Goal: Transaction & Acquisition: Purchase product/service

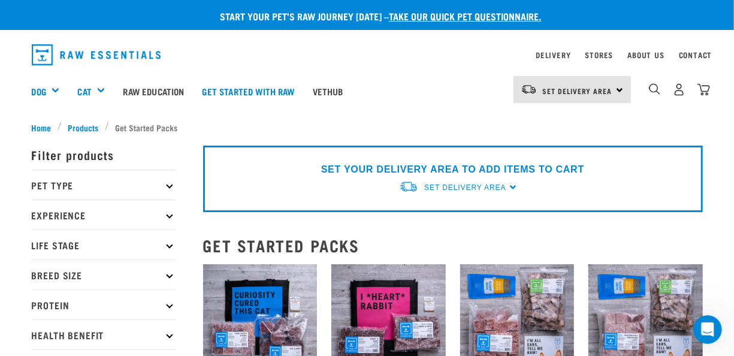
click at [170, 185] on icon at bounding box center [169, 184] width 7 height 7
click at [38, 216] on label "Dog" at bounding box center [58, 217] width 41 height 15
click at [37, 216] on input "Dog" at bounding box center [36, 215] width 8 height 8
checkbox input "true"
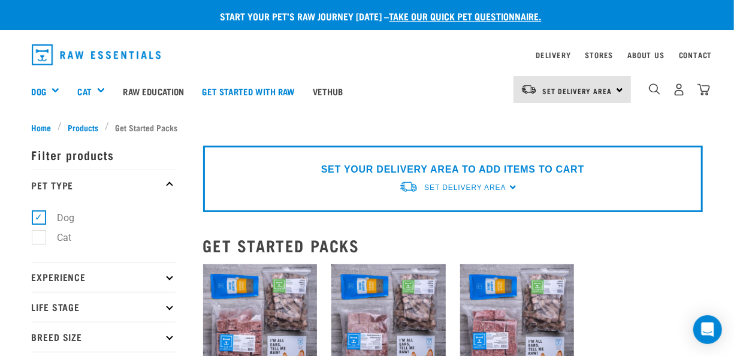
click at [169, 275] on icon at bounding box center [169, 277] width 7 height 7
click at [40, 307] on label "New Raw Feeder" at bounding box center [85, 309] width 94 height 15
click at [40, 307] on input "New Raw Feeder" at bounding box center [36, 308] width 8 height 8
checkbox input "true"
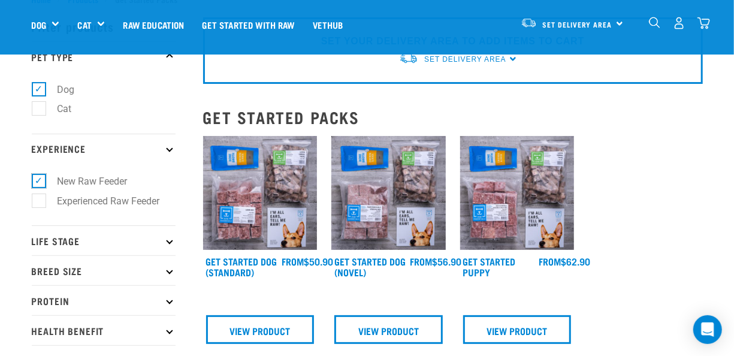
scroll to position [120, 0]
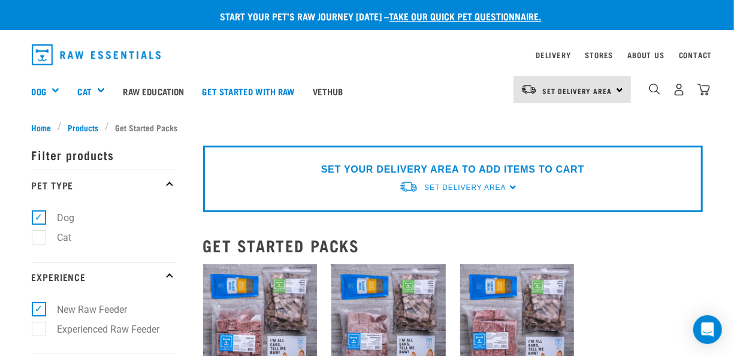
scroll to position [60, 0]
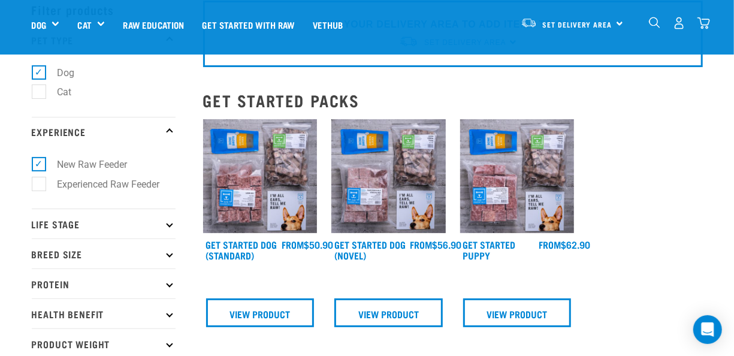
click at [169, 223] on icon at bounding box center [169, 223] width 7 height 7
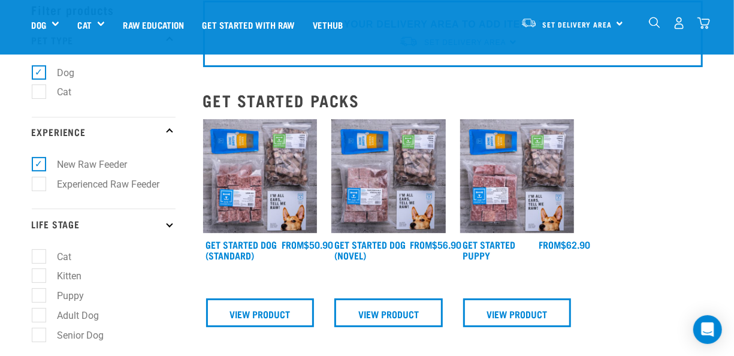
click at [38, 314] on label "Adult Dog" at bounding box center [71, 315] width 66 height 15
click at [38, 314] on input "Adult Dog" at bounding box center [36, 313] width 8 height 8
checkbox input "true"
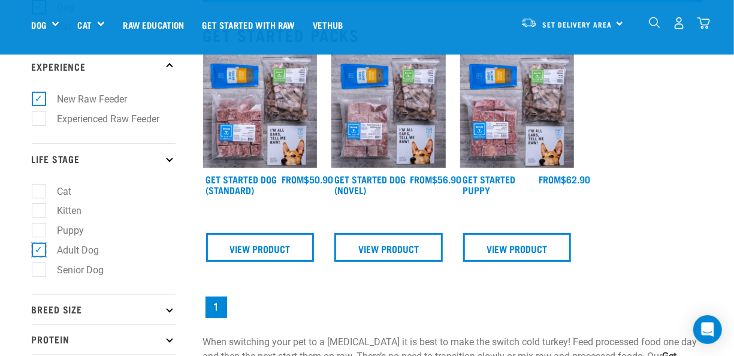
scroll to position [240, 0]
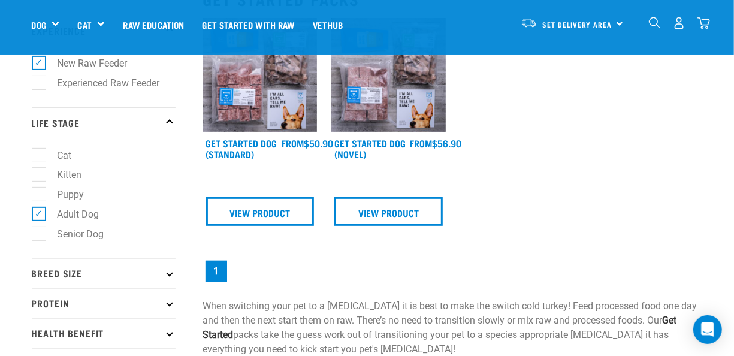
scroll to position [240, 0]
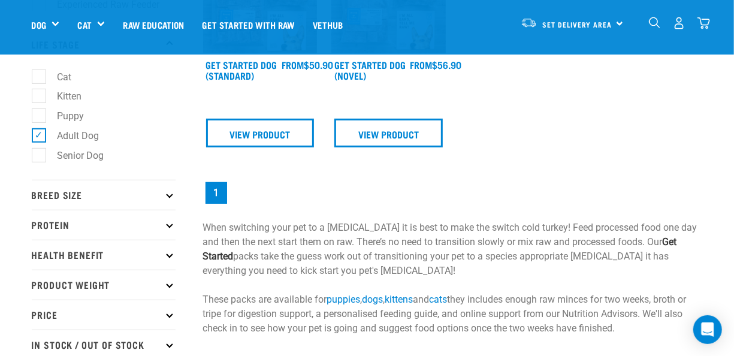
click at [171, 195] on icon at bounding box center [169, 195] width 7 height 7
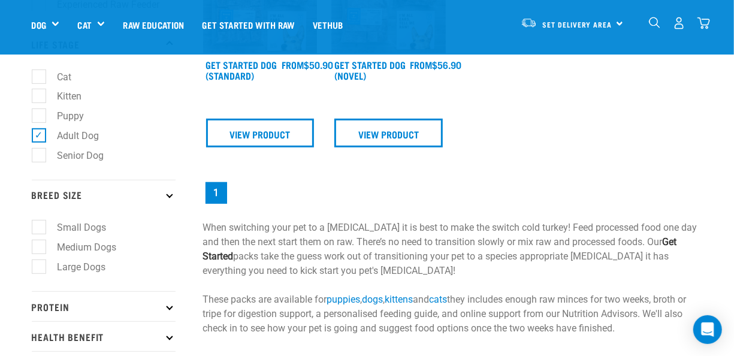
click at [38, 243] on label "Medium Dogs" at bounding box center [79, 247] width 83 height 15
click at [37, 243] on input "Medium Dogs" at bounding box center [36, 245] width 8 height 8
checkbox input "true"
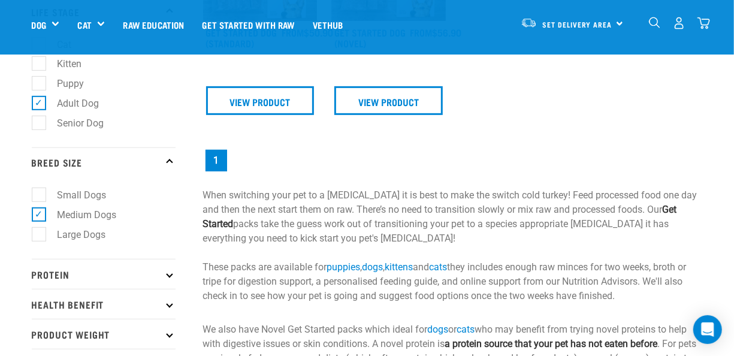
scroll to position [359, 0]
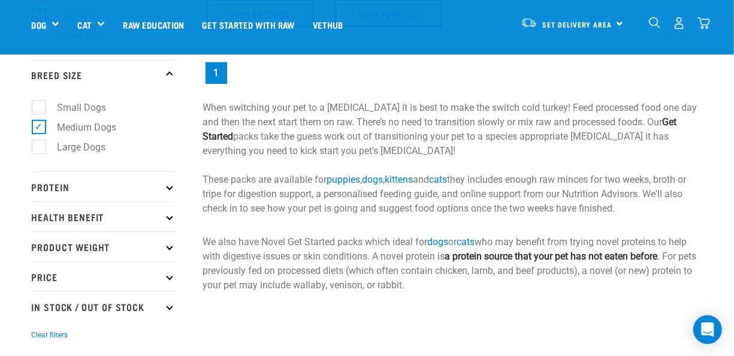
click at [169, 186] on icon at bounding box center [169, 186] width 7 height 7
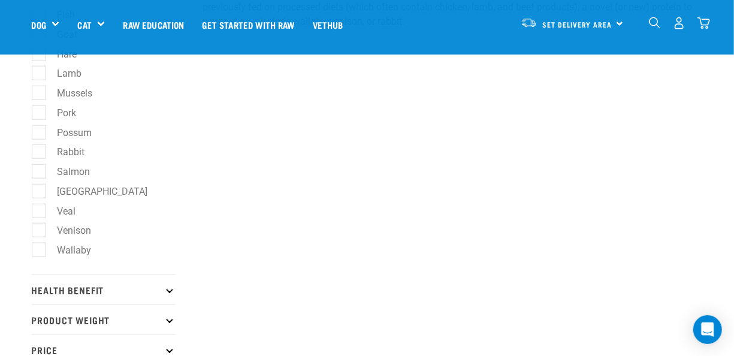
scroll to position [659, 0]
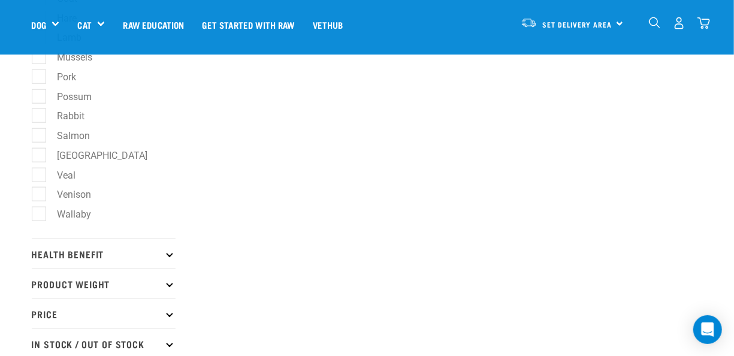
click at [169, 251] on icon at bounding box center [169, 253] width 7 height 7
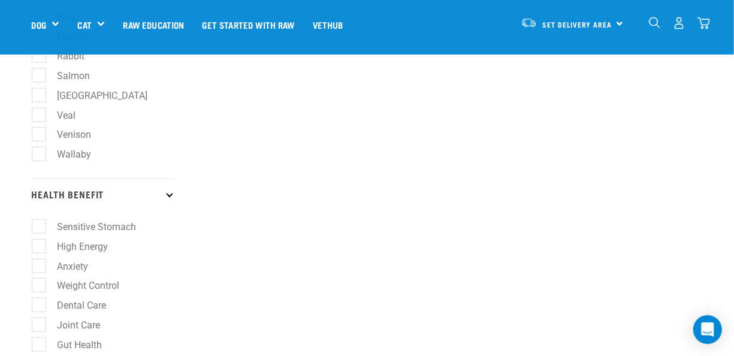
click at [38, 284] on label "Weight Control" at bounding box center [81, 285] width 86 height 15
click at [37, 284] on input "Weight Control" at bounding box center [36, 284] width 8 height 8
checkbox input "true"
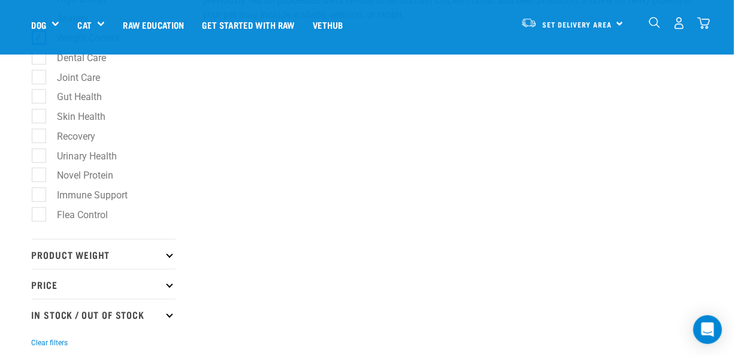
scroll to position [659, 0]
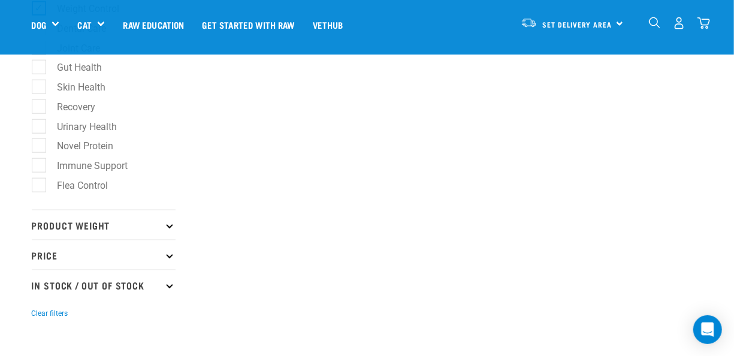
click at [169, 222] on icon at bounding box center [169, 225] width 7 height 7
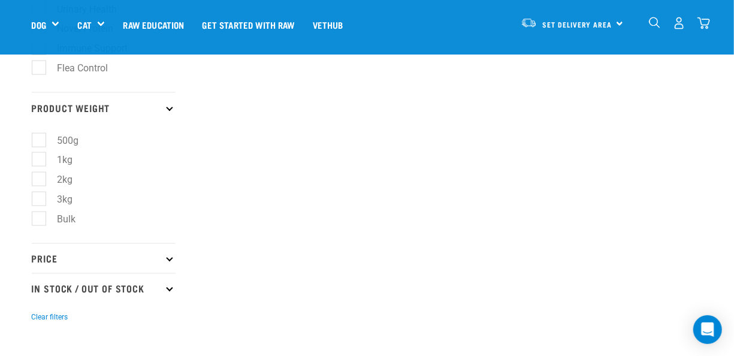
scroll to position [778, 0]
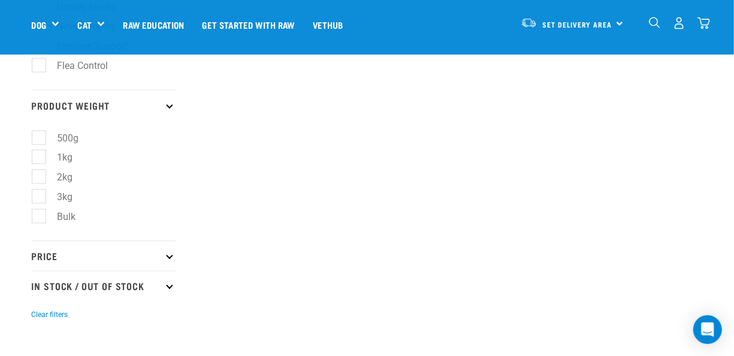
click at [170, 253] on icon at bounding box center [169, 256] width 7 height 7
click at [40, 305] on label "$20 - $50" at bounding box center [69, 308] width 63 height 15
click at [40, 305] on input "$20 - $50" at bounding box center [36, 306] width 8 height 8
checkbox input "true"
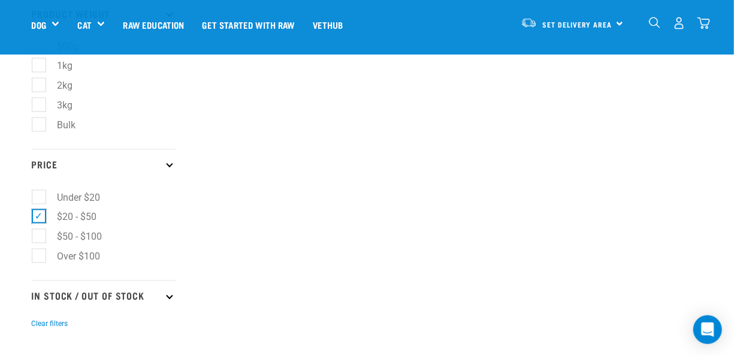
scroll to position [898, 0]
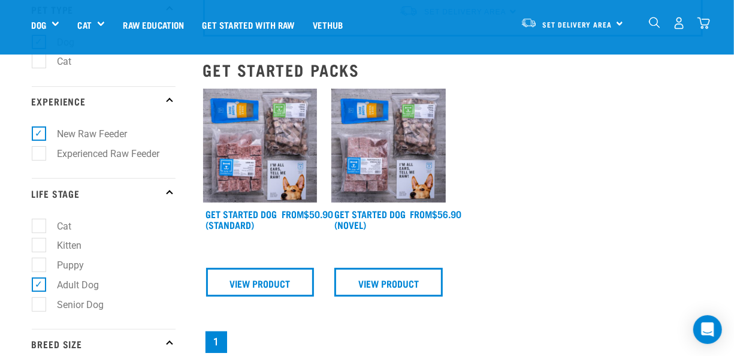
scroll to position [120, 0]
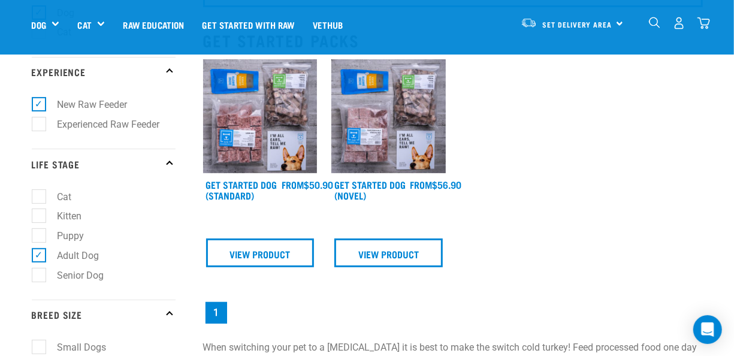
click at [281, 107] on img at bounding box center [260, 116] width 114 height 114
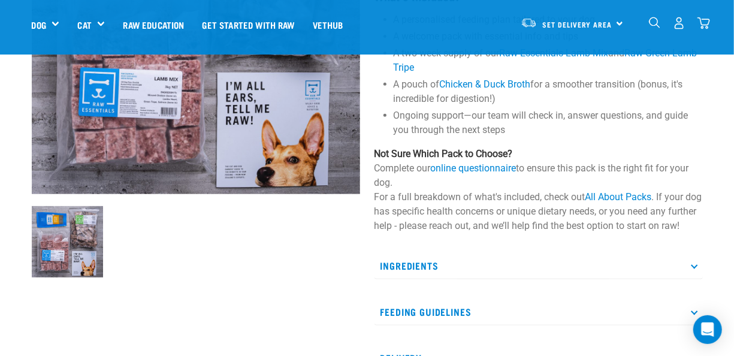
scroll to position [299, 0]
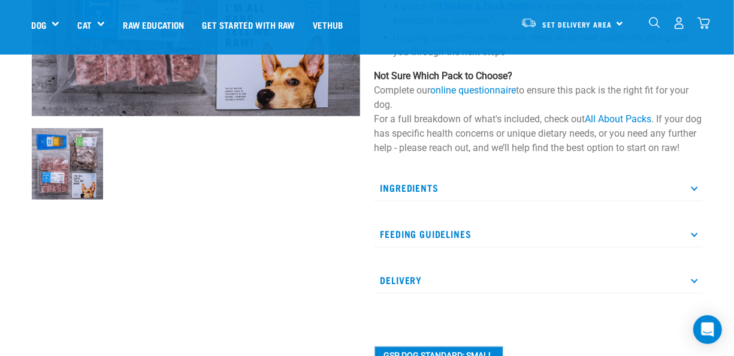
click at [446, 246] on p "Feeding Guidelines" at bounding box center [538, 233] width 328 height 27
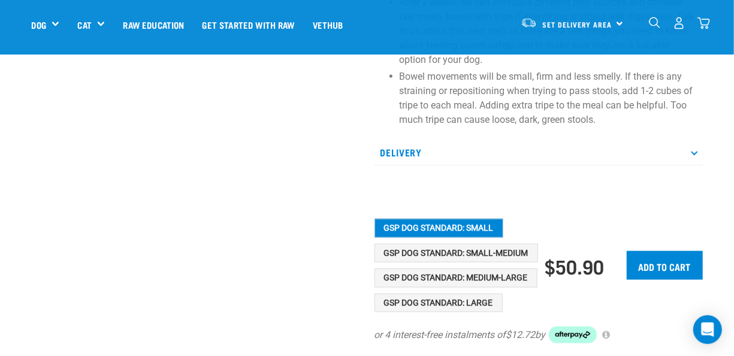
scroll to position [778, 0]
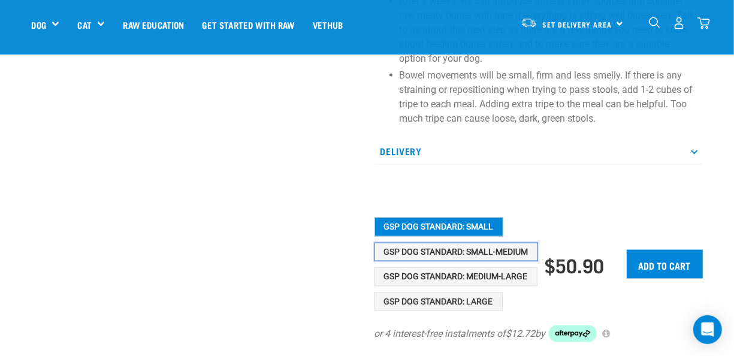
click at [514, 262] on button "GSP Dog Standard: Small-Medium" at bounding box center [455, 252] width 163 height 19
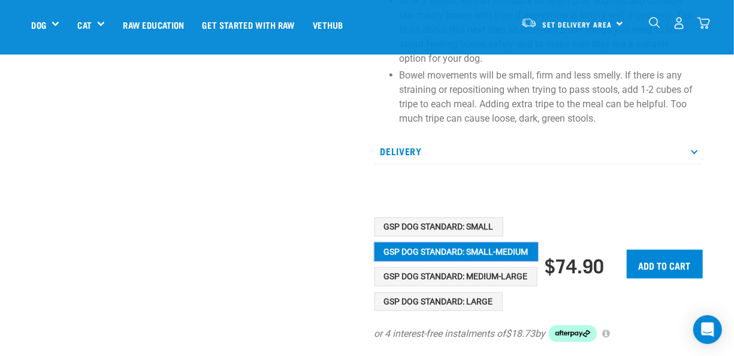
scroll to position [838, 0]
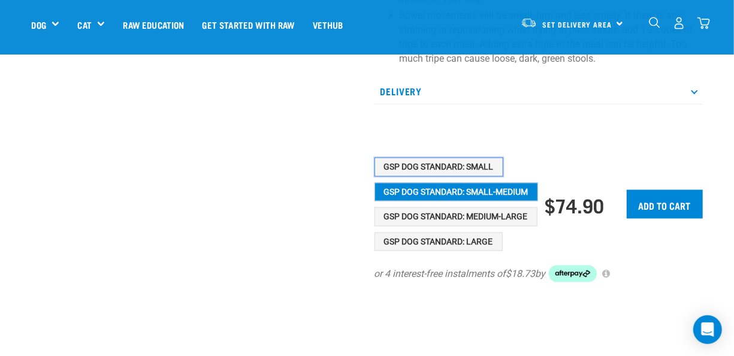
click at [466, 177] on button "GSP Dog Standard: Small" at bounding box center [438, 166] width 129 height 19
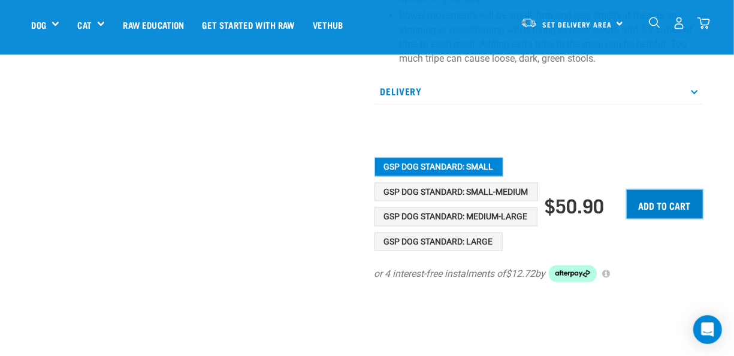
click at [669, 219] on input "Add to cart" at bounding box center [664, 204] width 76 height 29
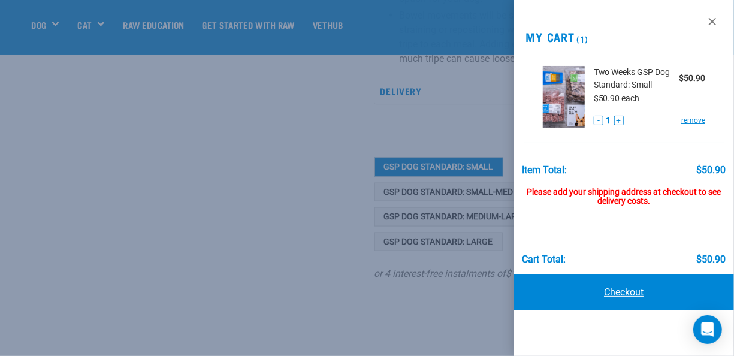
click at [631, 289] on link "Checkout" at bounding box center [624, 292] width 220 height 36
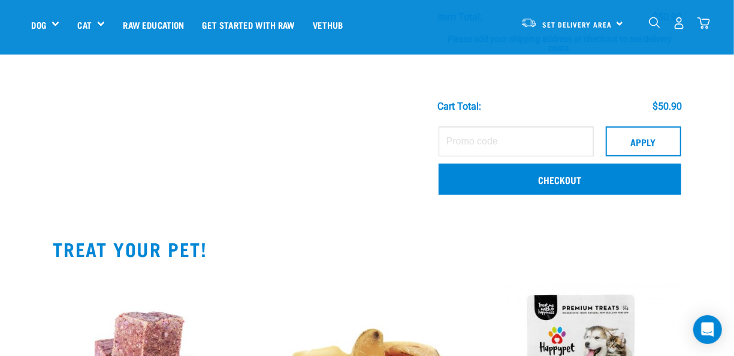
scroll to position [180, 0]
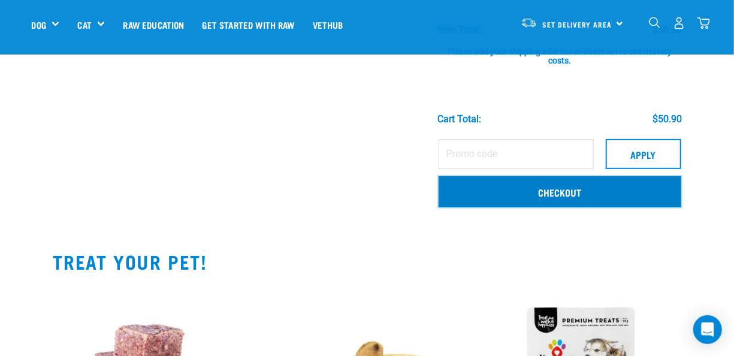
click at [564, 189] on link "Checkout" at bounding box center [559, 191] width 243 height 31
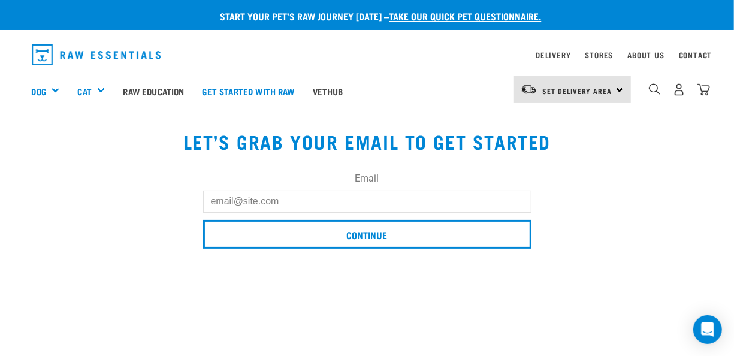
click at [289, 197] on input "Email" at bounding box center [367, 201] width 328 height 22
type input "[EMAIL_ADDRESS][DOMAIN_NAME]"
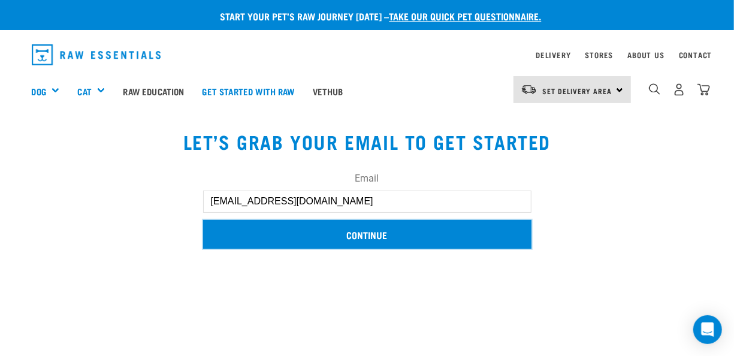
click at [380, 231] on input "Continue" at bounding box center [367, 234] width 328 height 29
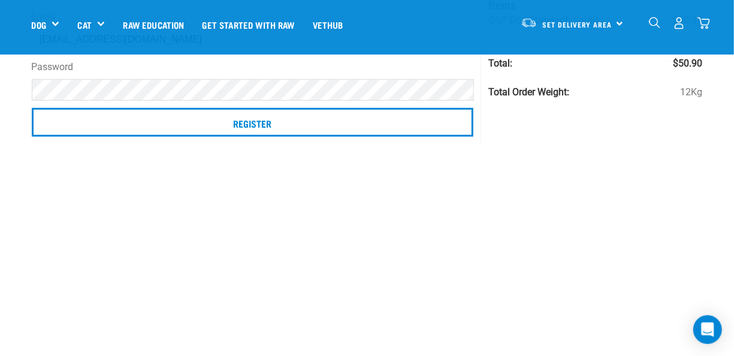
scroll to position [120, 0]
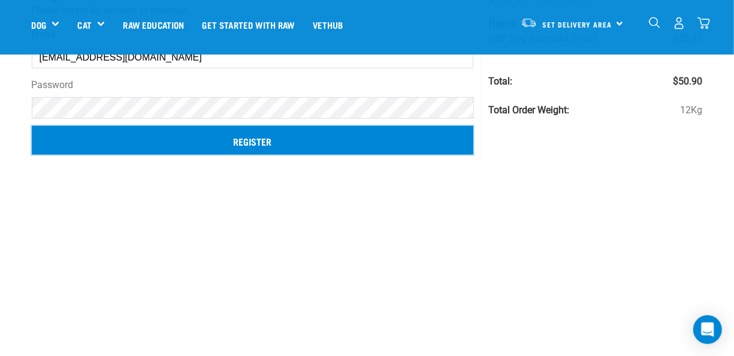
click at [337, 138] on input "Register" at bounding box center [253, 140] width 442 height 29
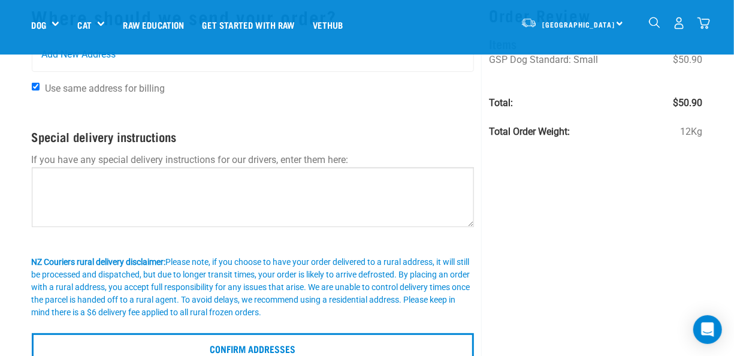
scroll to position [120, 0]
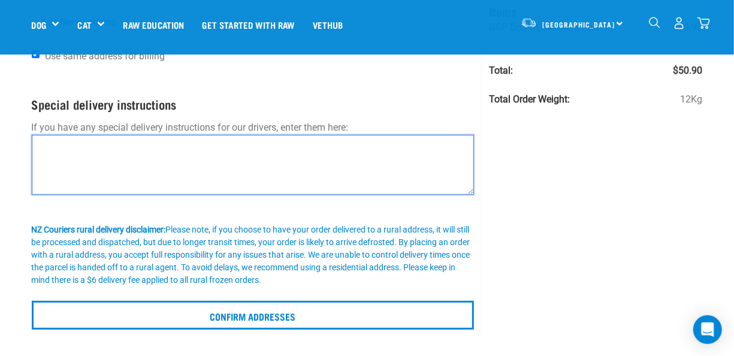
click at [146, 150] on textarea at bounding box center [253, 165] width 443 height 60
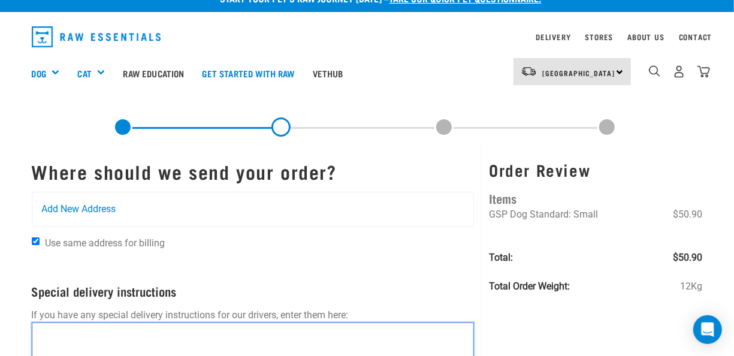
scroll to position [0, 0]
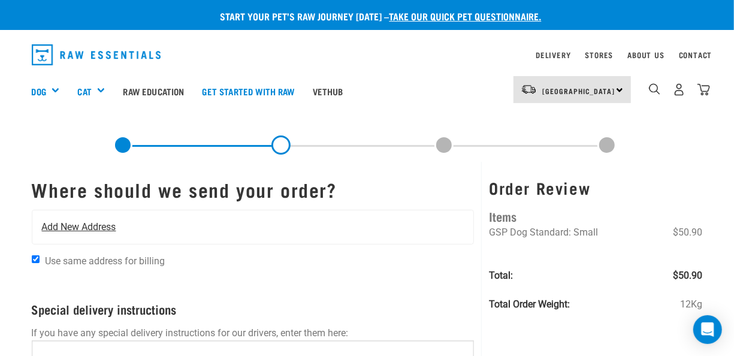
click at [107, 224] on span "Add New Address" at bounding box center [79, 227] width 74 height 14
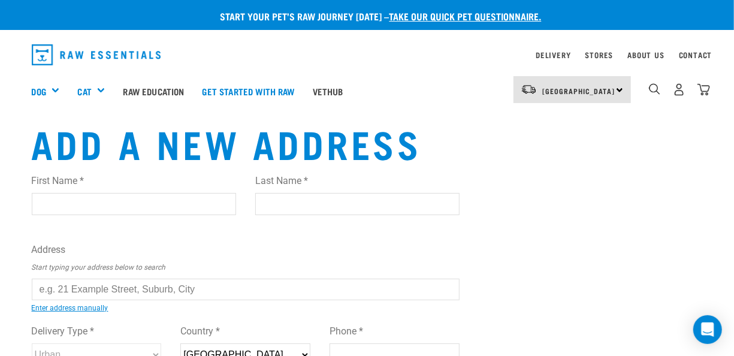
drag, startPoint x: 202, startPoint y: 286, endPoint x: 43, endPoint y: 278, distance: 159.5
click at [60, 278] on input "text" at bounding box center [246, 289] width 428 height 22
drag, startPoint x: 38, startPoint y: 287, endPoint x: 198, endPoint y: 289, distance: 160.5
click at [198, 289] on input "text" at bounding box center [246, 289] width 428 height 22
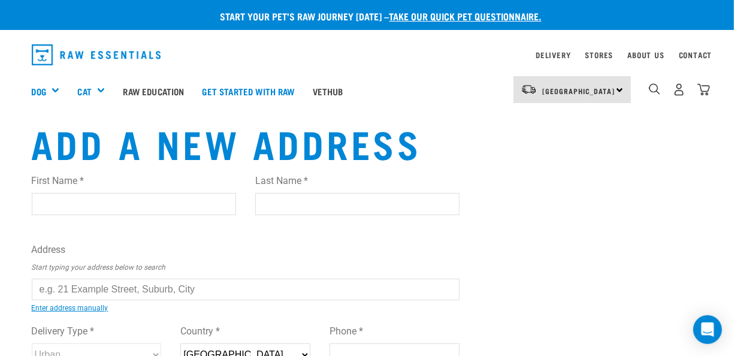
click at [125, 206] on input "First Name *" at bounding box center [134, 204] width 204 height 22
type input "Marara Grace"
type input "Koroheke"
click at [217, 273] on div "First Name * Marara Grace Last Name * Koroheke Address Start typing your addres…" at bounding box center [246, 281] width 428 height 234
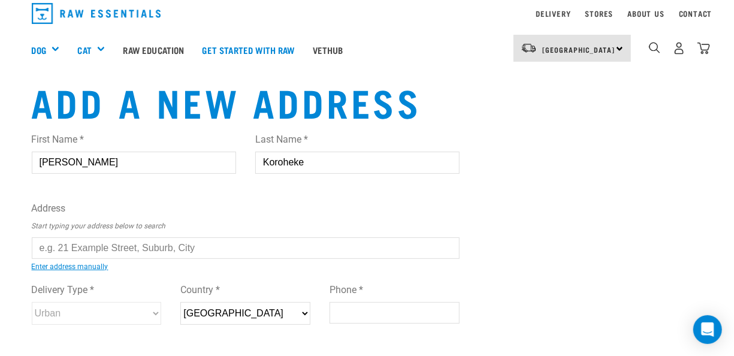
scroll to position [60, 0]
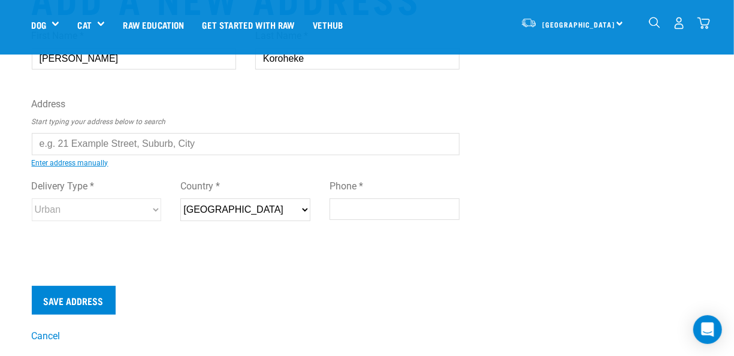
click at [195, 145] on input "text" at bounding box center [246, 144] width 428 height 22
click at [67, 163] on link "Enter address manually" at bounding box center [70, 163] width 77 height 8
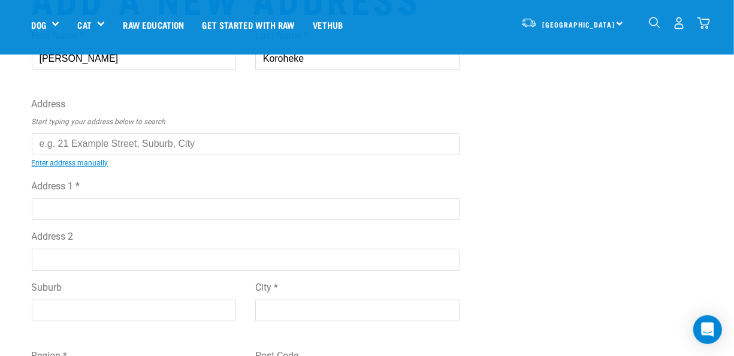
click at [68, 204] on input "Address 1 *" at bounding box center [246, 209] width 428 height 22
drag, startPoint x: 196, startPoint y: 143, endPoint x: 116, endPoint y: 137, distance: 79.8
click at [126, 135] on input "text" at bounding box center [246, 144] width 428 height 22
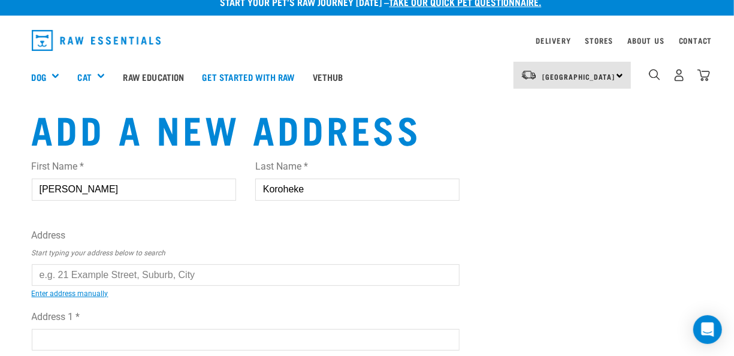
scroll to position [0, 0]
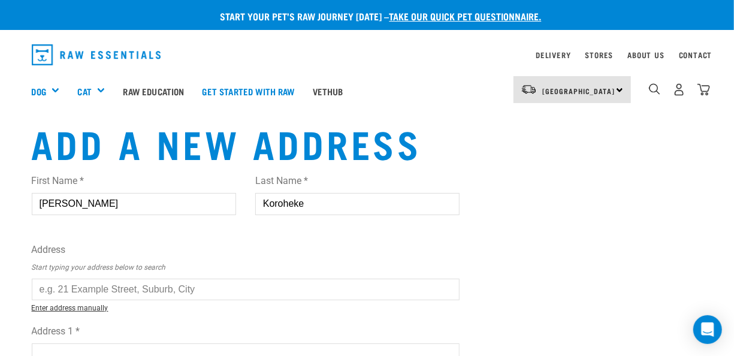
click at [93, 308] on link "Enter address manually" at bounding box center [70, 308] width 77 height 8
drag, startPoint x: 195, startPoint y: 288, endPoint x: 80, endPoint y: 290, distance: 115.6
click at [80, 290] on input "text" at bounding box center [246, 289] width 428 height 22
click at [38, 289] on input "text" at bounding box center [246, 289] width 428 height 22
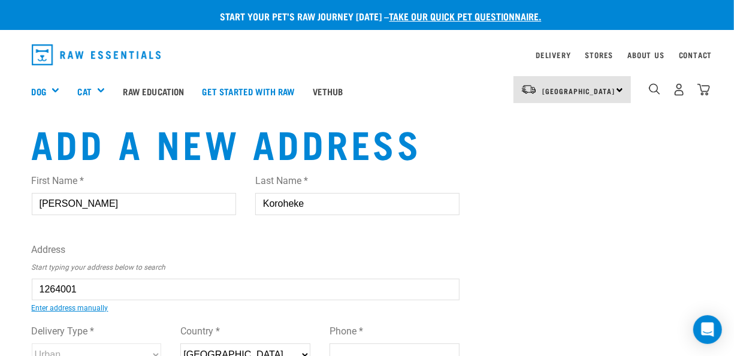
click at [192, 313] on div "First Name * Marara Grace Last Name * Koroheke Address Start typing your addres…" at bounding box center [246, 281] width 428 height 234
type input "114 Newton Road, Ōmāpere, Kaikohe 0473"
type input "114 Newton Road"
type input "Ōmāpere"
type input "Northland"
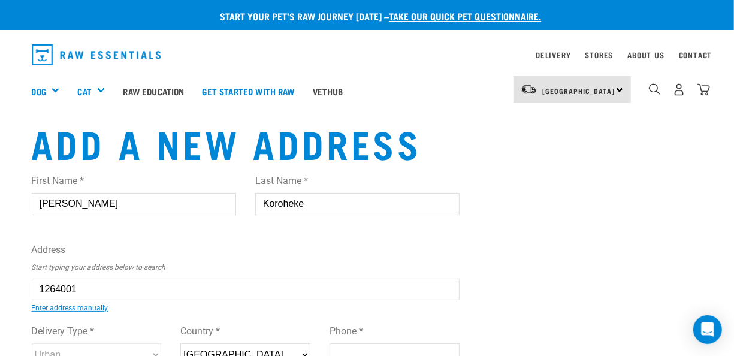
select select "NTL"
type input "0473"
select select "Rural"
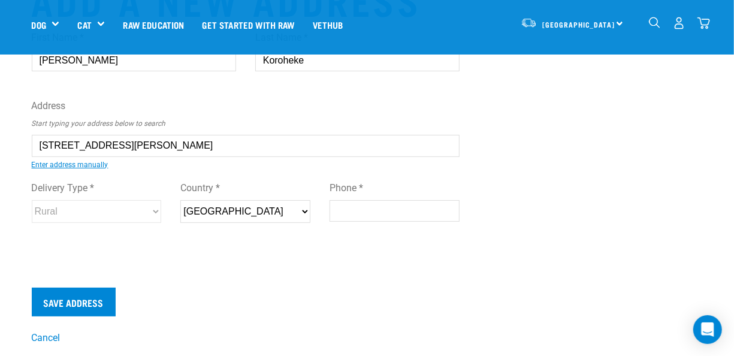
scroll to position [60, 0]
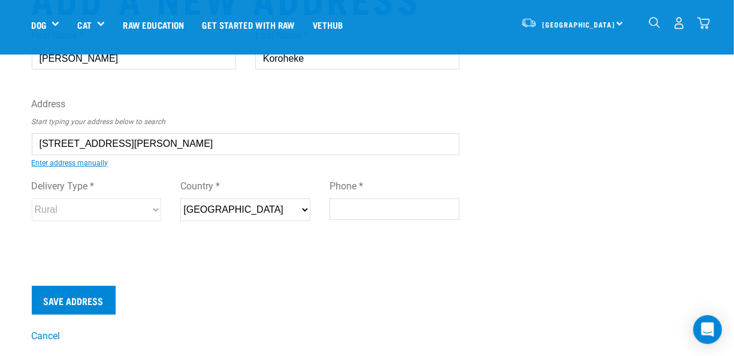
type input "114 Newton Road, Ōmāpere, Kaikohe 0473"
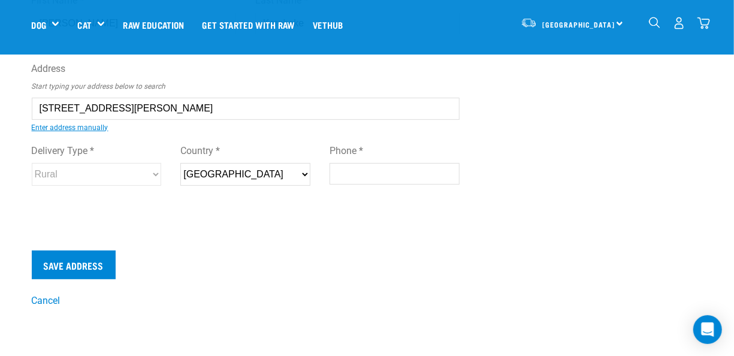
scroll to position [120, 0]
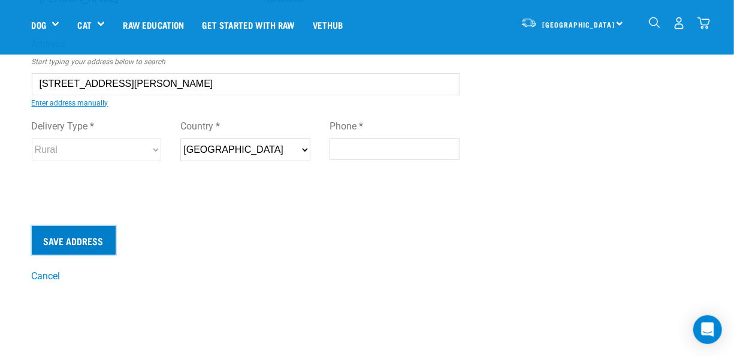
click at [74, 240] on input "Save Address" at bounding box center [74, 240] width 84 height 29
click at [347, 146] on input "Phone *" at bounding box center [394, 149] width 130 height 22
type input "021457719"
click at [79, 240] on input "Save Address" at bounding box center [74, 240] width 84 height 29
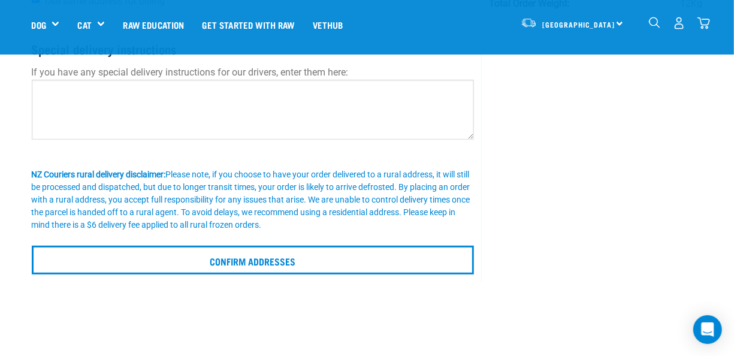
scroll to position [240, 0]
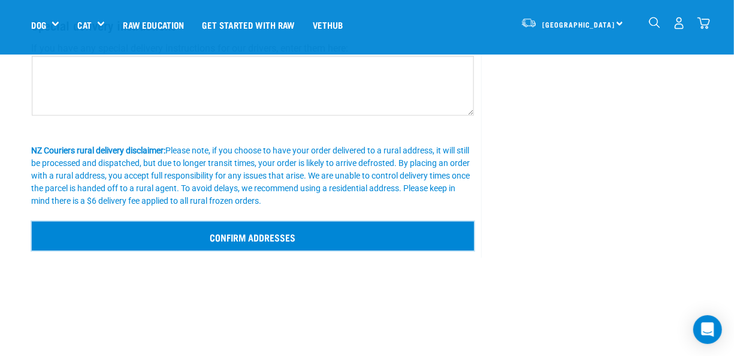
click at [272, 232] on input "Confirm addresses" at bounding box center [253, 236] width 443 height 29
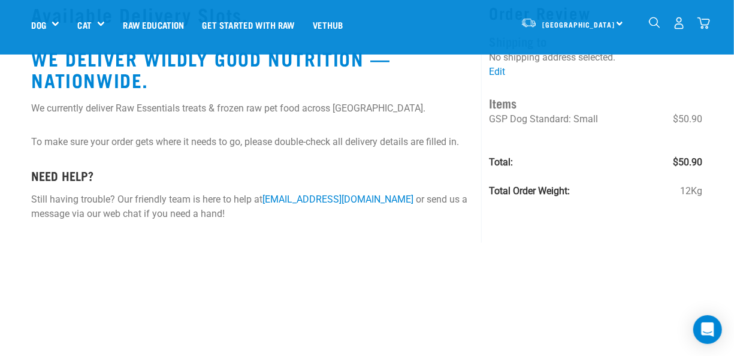
scroll to position [120, 0]
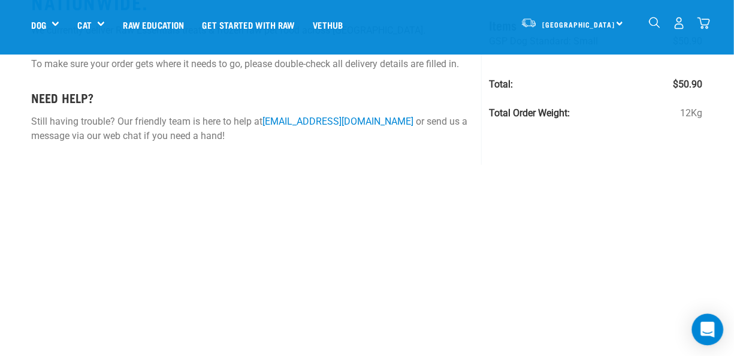
click at [707, 326] on icon "Open Intercom Messenger" at bounding box center [707, 330] width 14 height 16
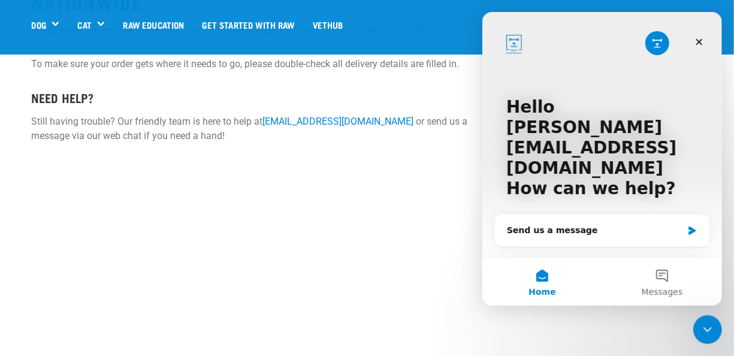
scroll to position [0, 0]
click at [507, 224] on div "Send us a message" at bounding box center [593, 230] width 175 height 13
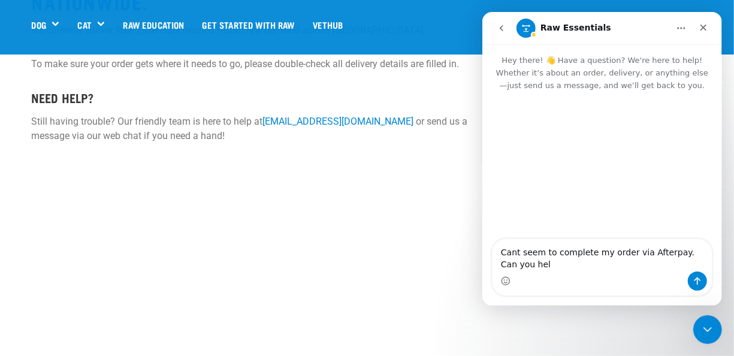
type textarea "Cant seem to complete my order via Afterpay. Can you help"
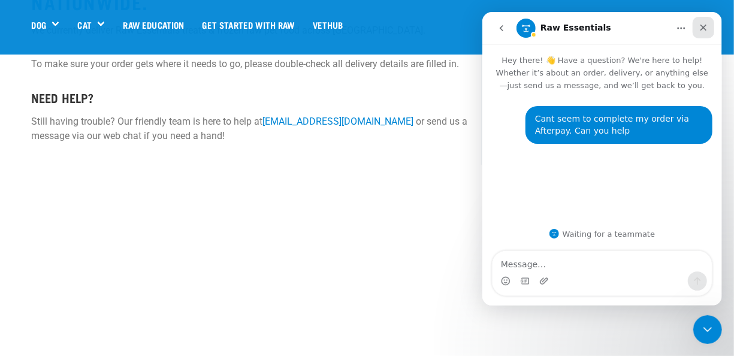
click at [702, 27] on icon "Close" at bounding box center [702, 28] width 7 height 7
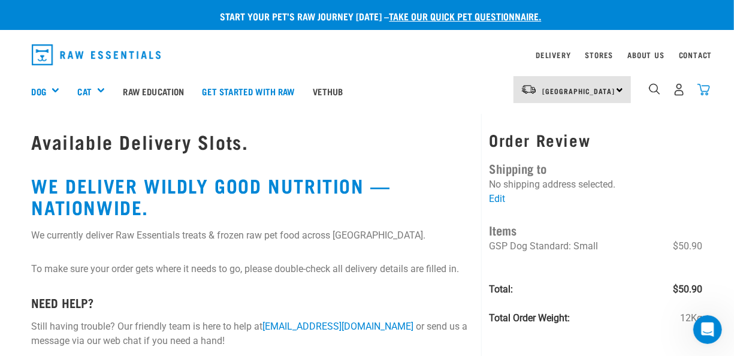
click at [704, 87] on img "dropdown navigation" at bounding box center [703, 89] width 13 height 13
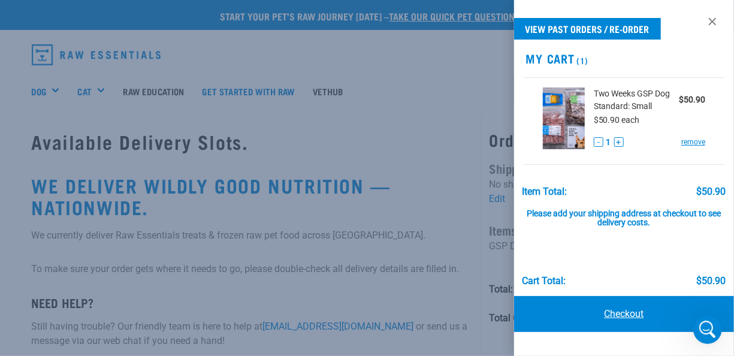
click at [635, 310] on link "Checkout" at bounding box center [624, 314] width 220 height 36
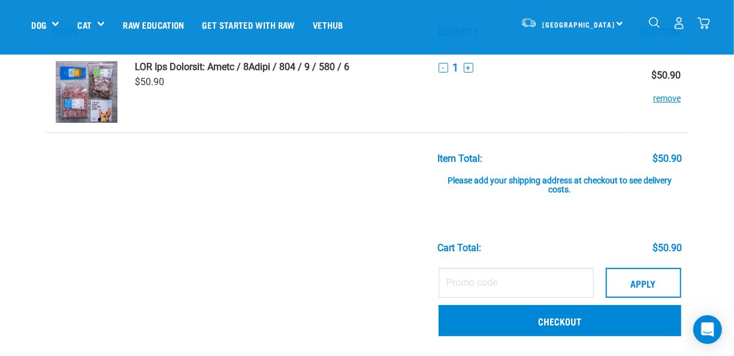
scroll to position [120, 0]
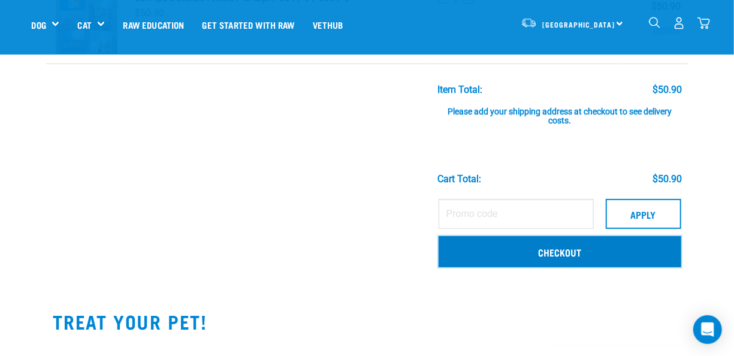
click at [551, 253] on link "Checkout" at bounding box center [559, 251] width 243 height 31
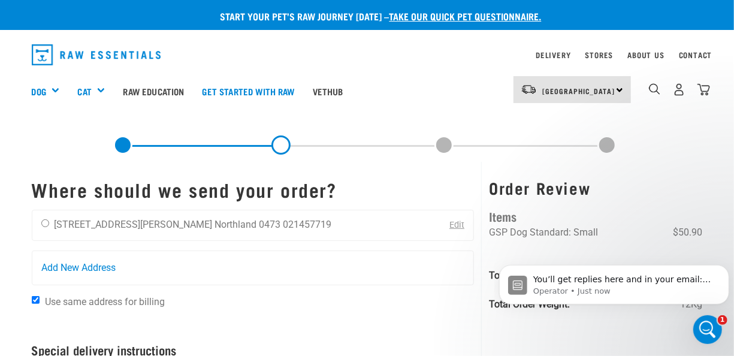
click at [283, 223] on li "021457719" at bounding box center [307, 224] width 49 height 11
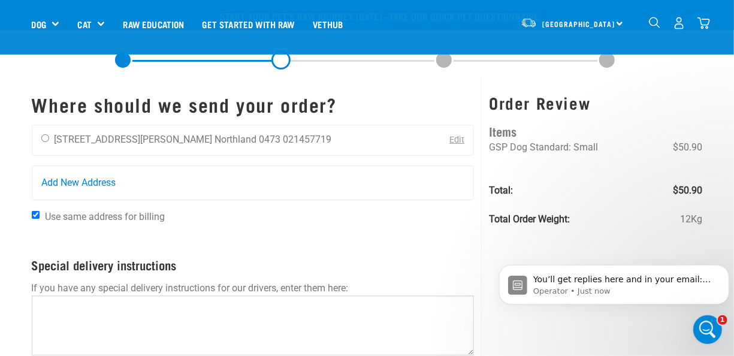
scroll to position [311, 0]
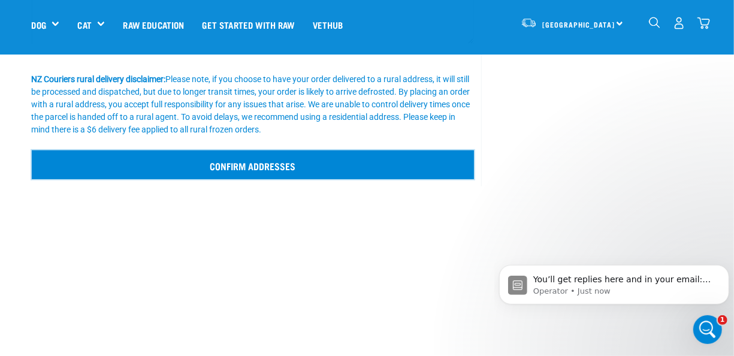
click at [286, 165] on input "Confirm addresses" at bounding box center [253, 164] width 443 height 29
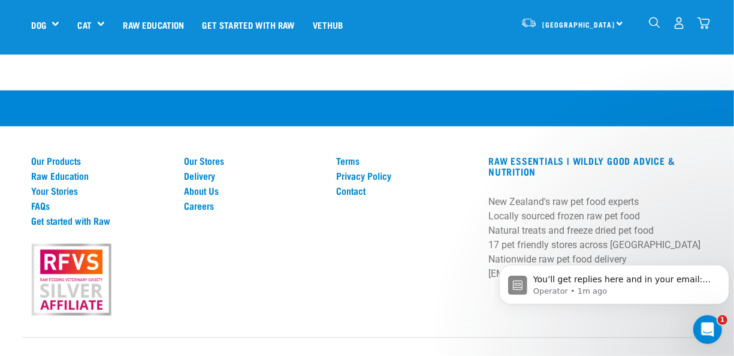
scroll to position [507, 0]
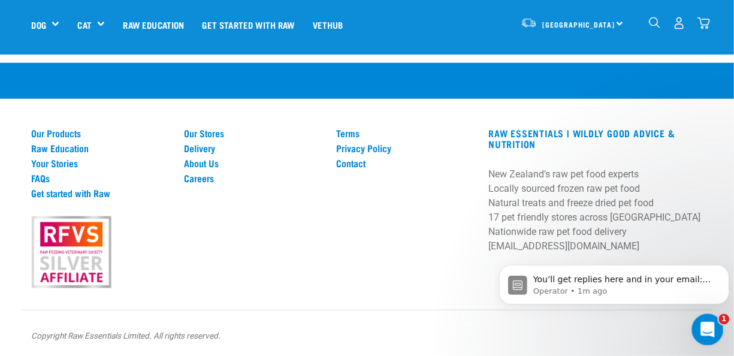
click at [703, 327] on icon "Open Intercom Messenger" at bounding box center [706, 328] width 20 height 20
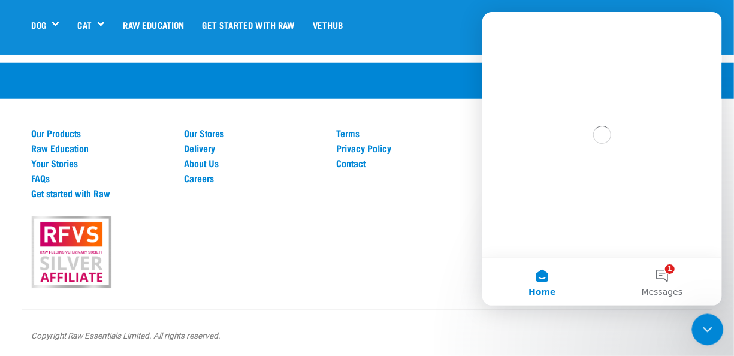
scroll to position [0, 0]
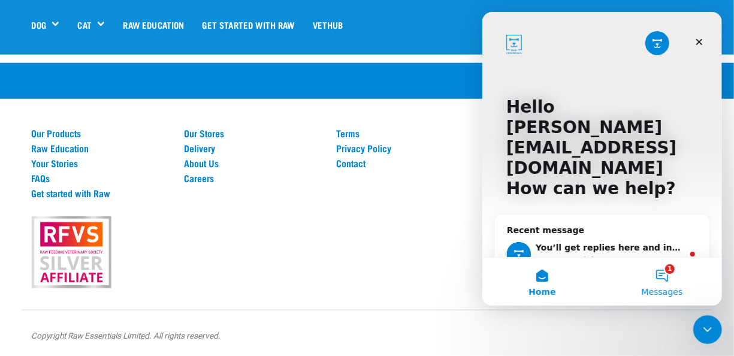
click at [661, 274] on button "1 Messages" at bounding box center [661, 281] width 120 height 48
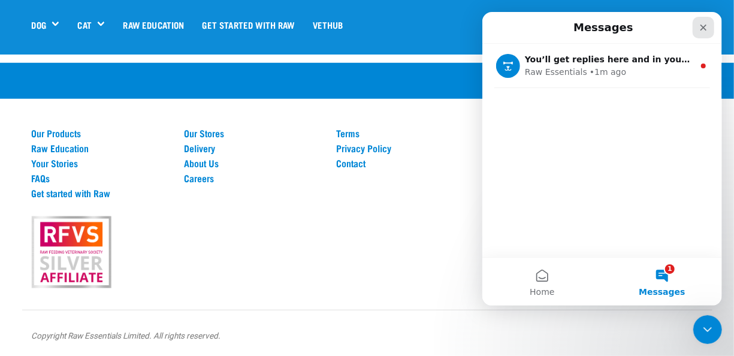
click at [704, 25] on icon "Close" at bounding box center [703, 28] width 10 height 10
